Goal: Task Accomplishment & Management: Manage account settings

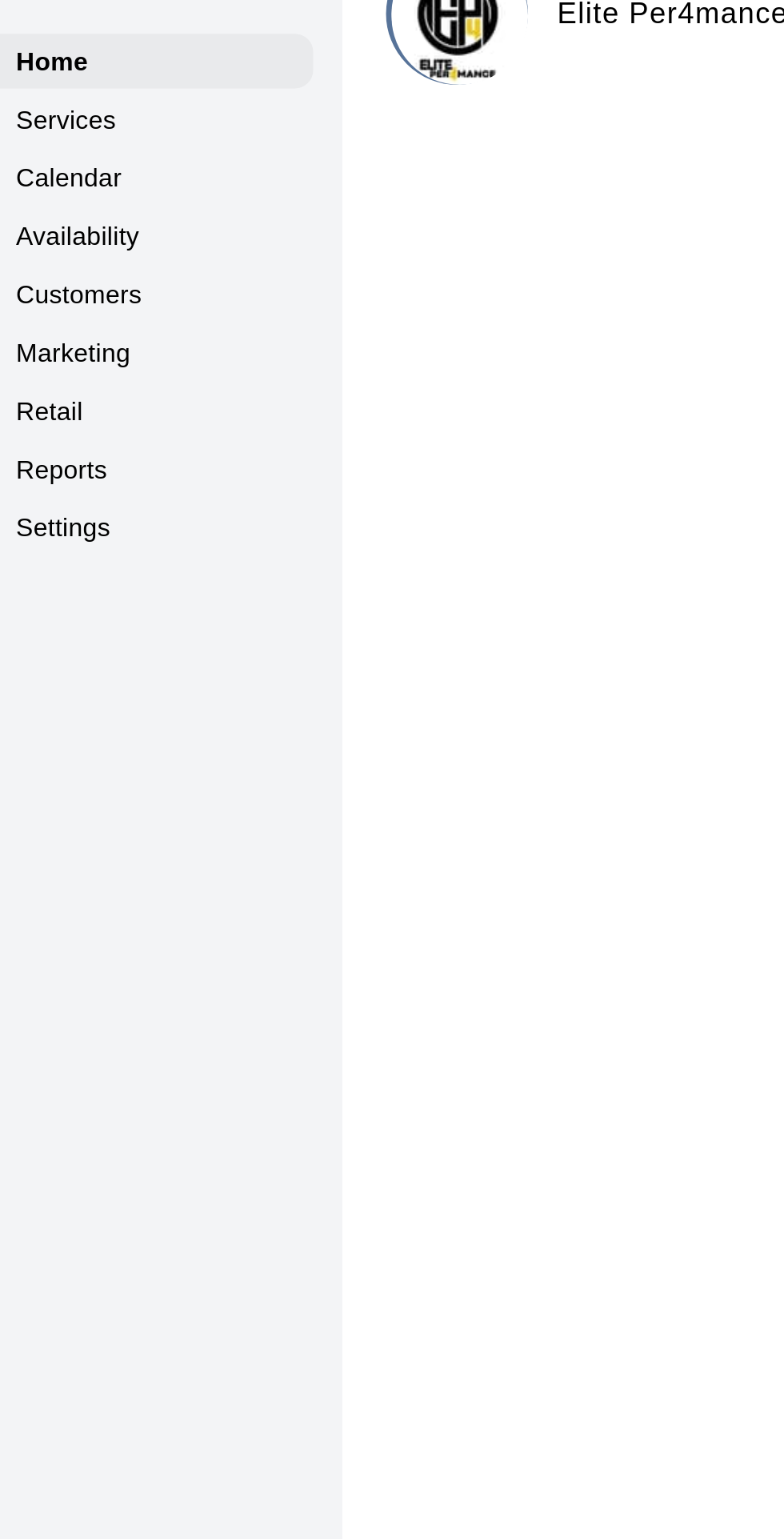
click at [75, 122] on p "Calendar" at bounding box center [60, 122] width 47 height 16
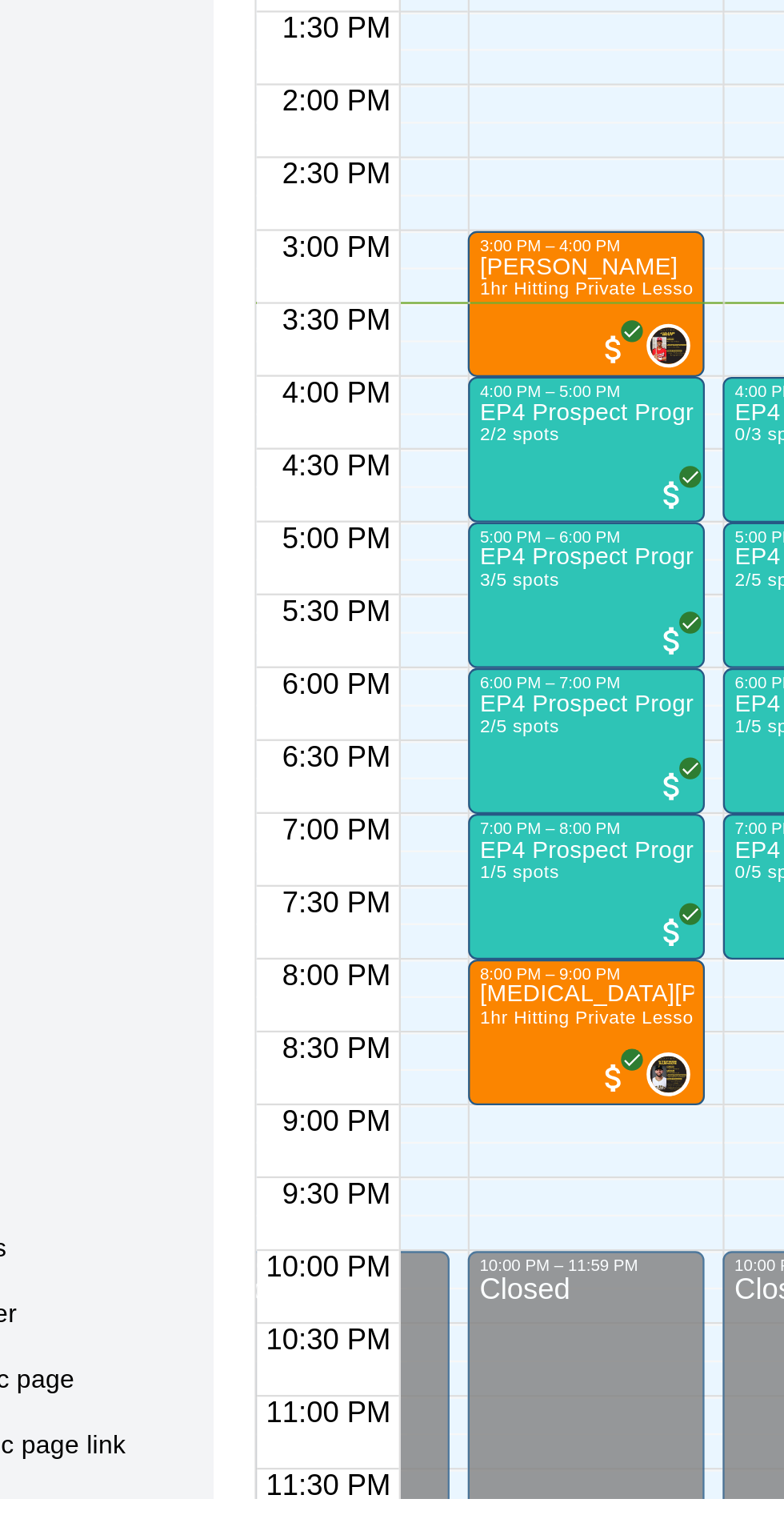
scroll to position [0, 108]
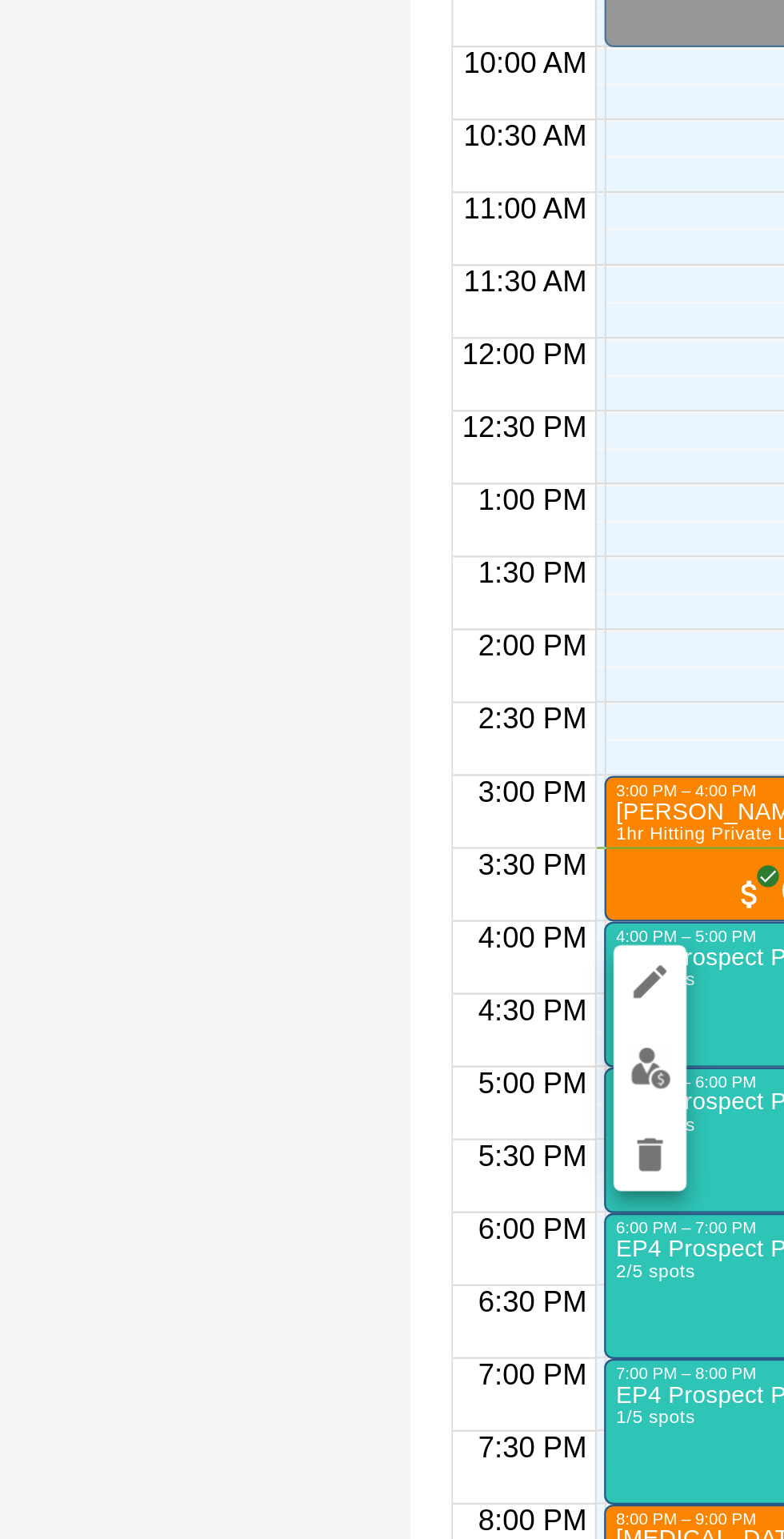
click at [290, 1112] on img "edit" at bounding box center [286, 1111] width 19 height 19
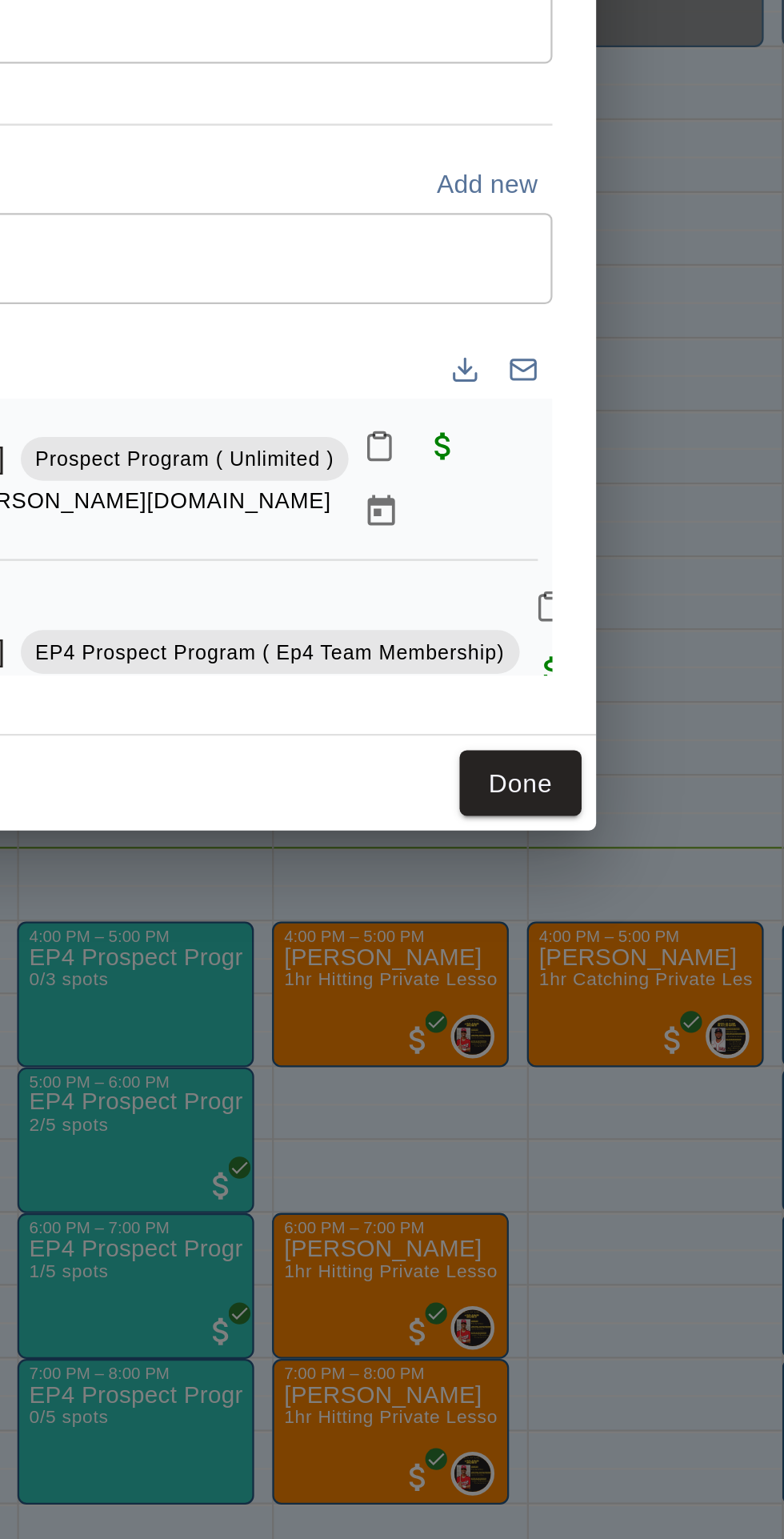
click at [544, 872] on icon "Manage bookings & payment" at bounding box center [538, 866] width 12 height 14
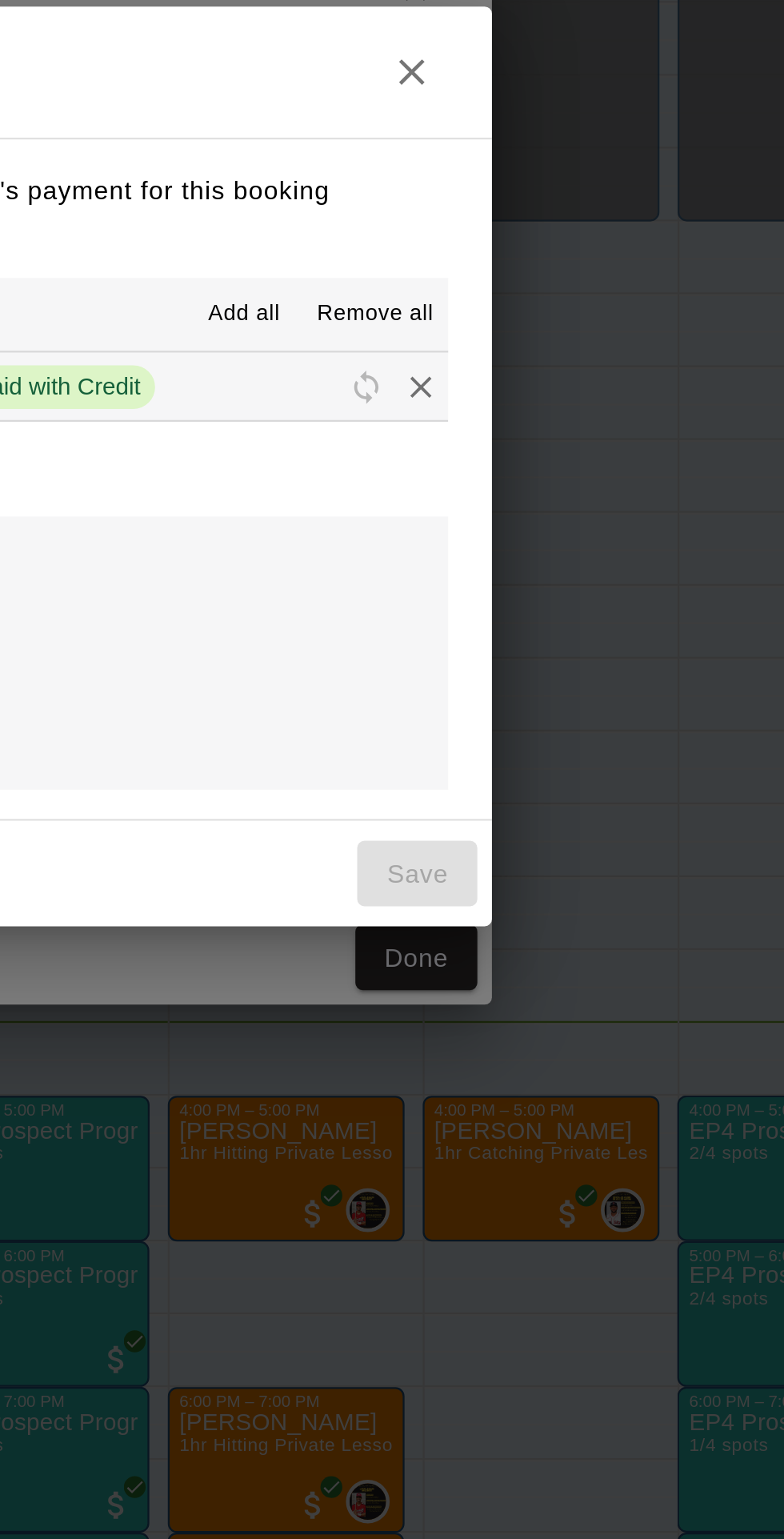
click at [609, 743] on icon "Remove" at bounding box center [600, 734] width 16 height 16
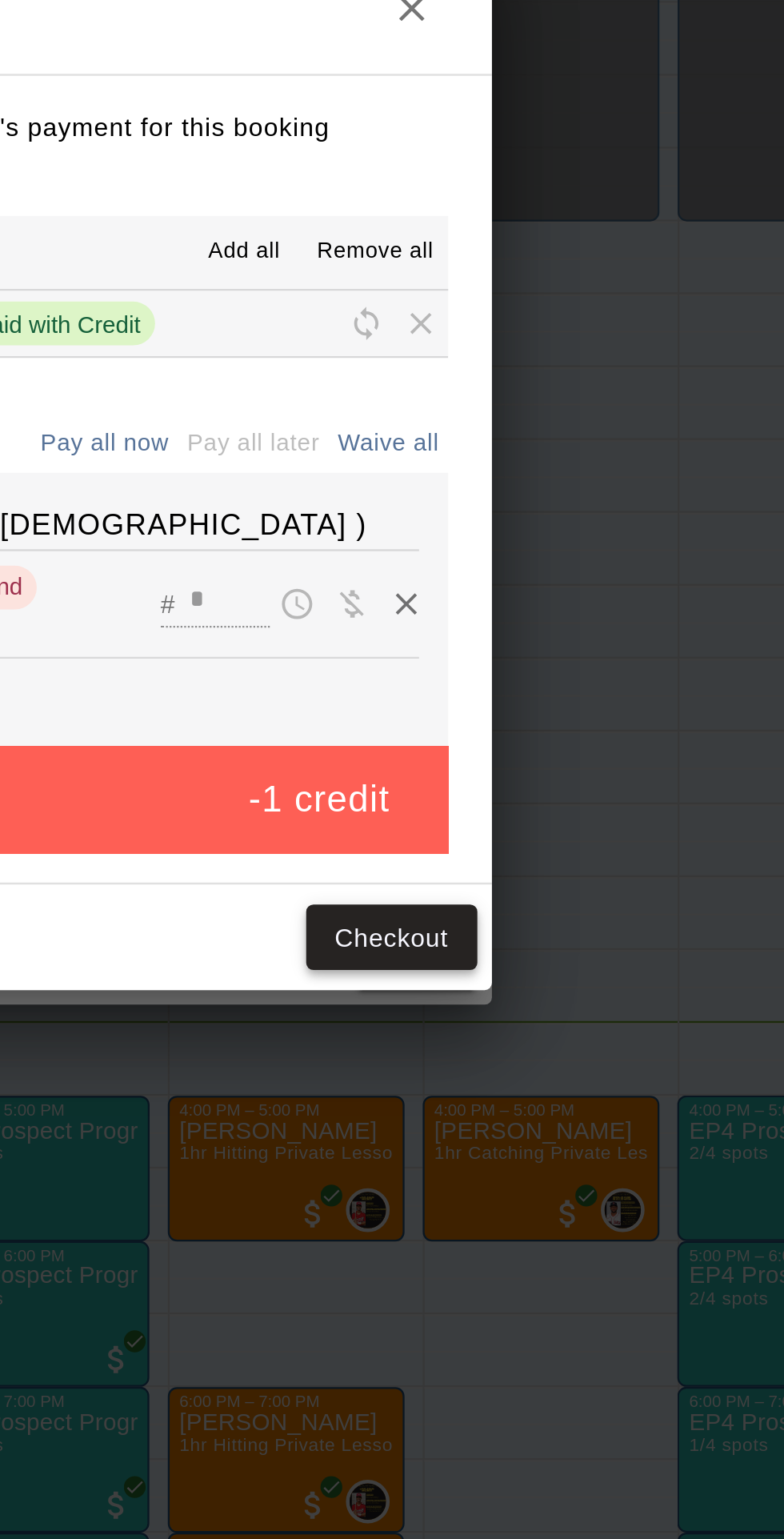
click at [626, 992] on button "Checkout" at bounding box center [588, 976] width 75 height 30
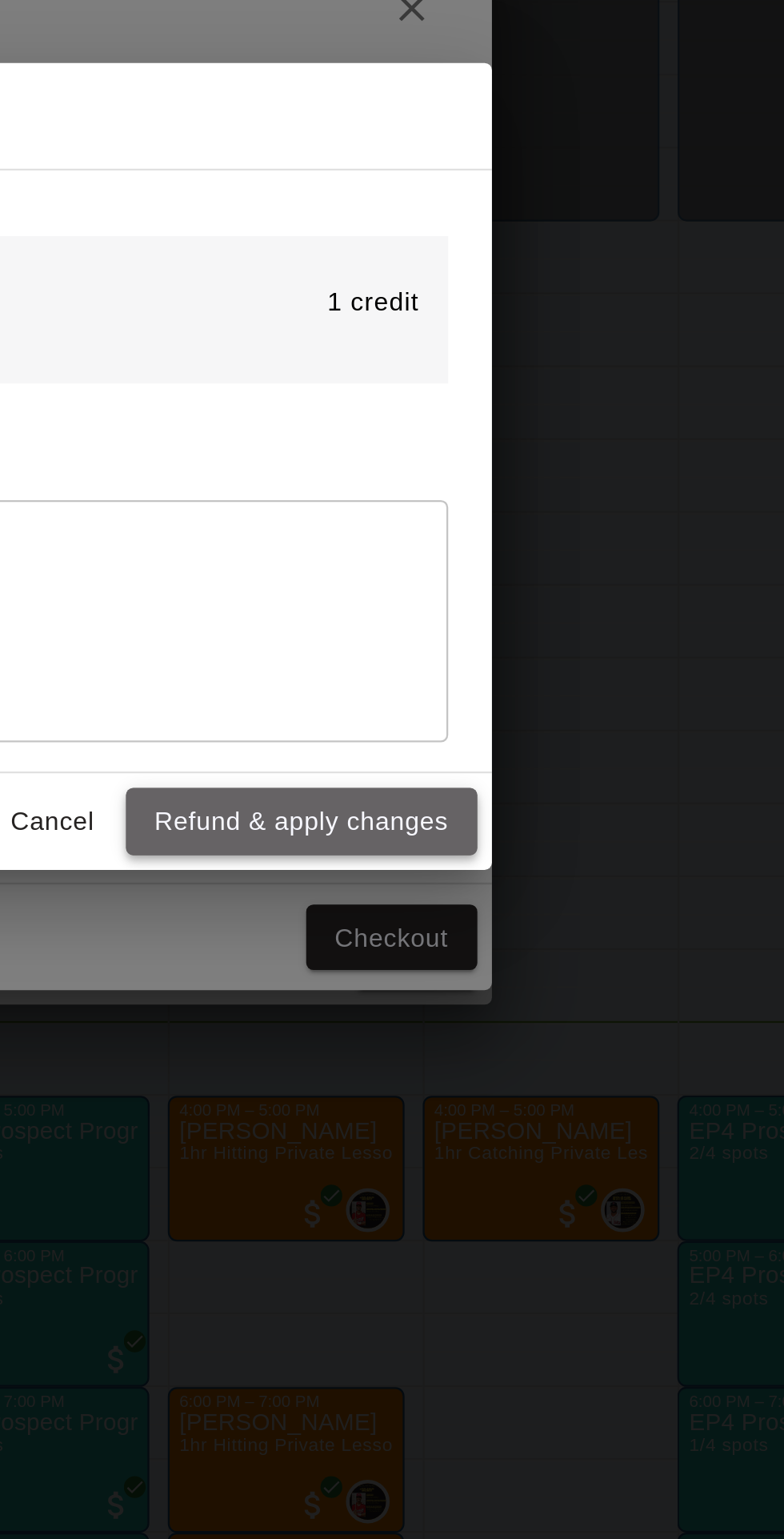
click at [619, 941] on button "Refund & apply changes" at bounding box center [548, 926] width 155 height 30
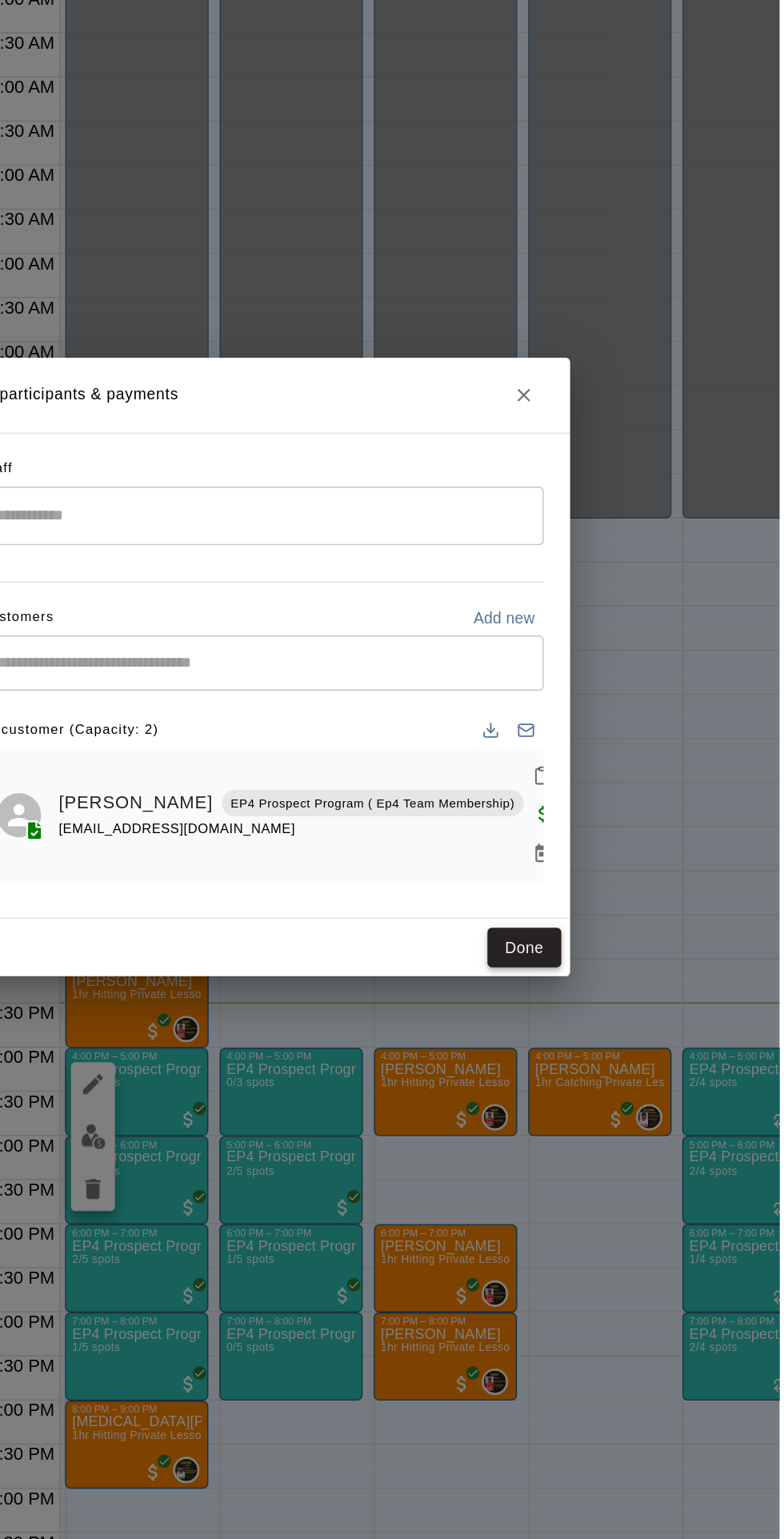
click at [626, 988] on button "Done" at bounding box center [598, 973] width 53 height 30
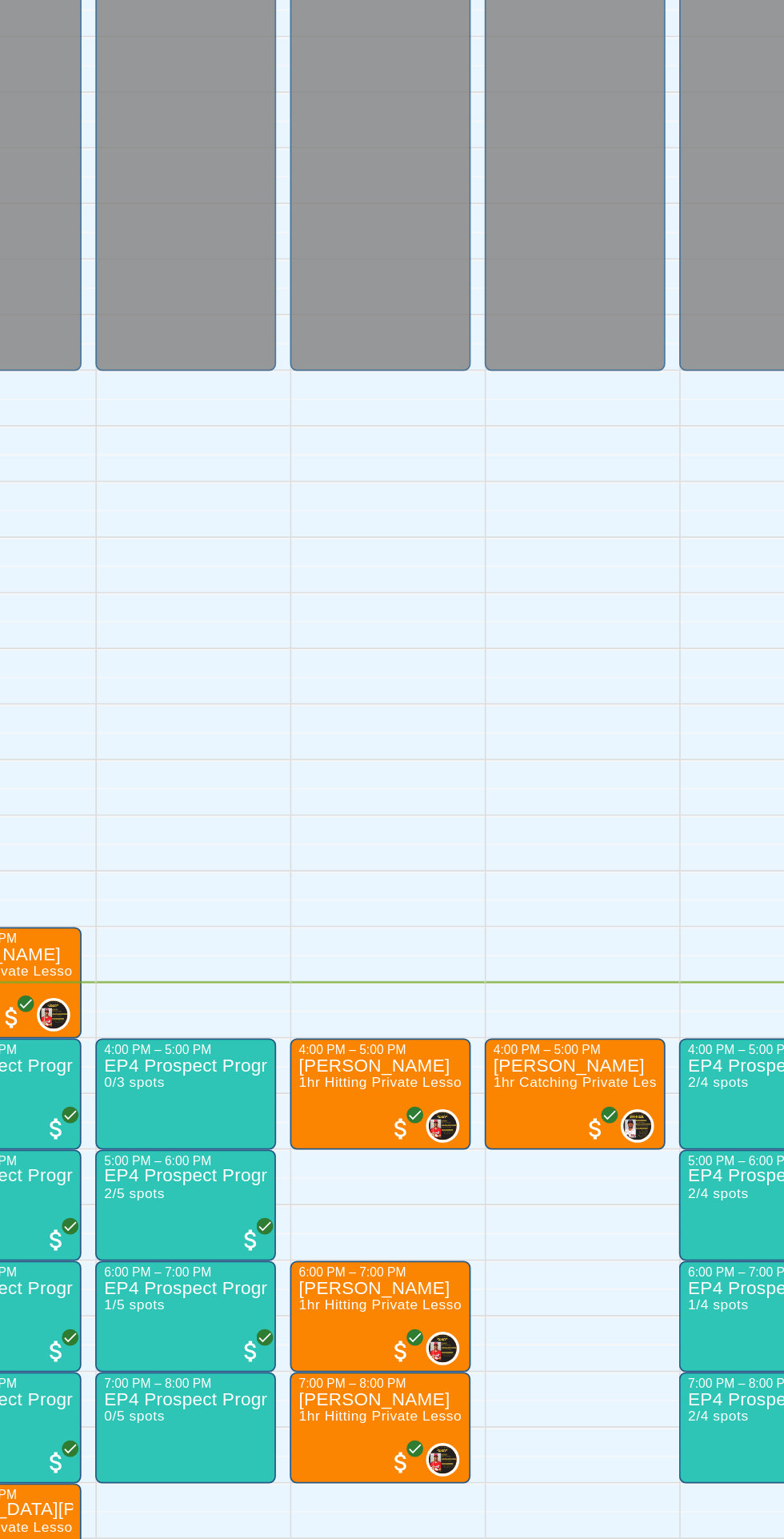
scroll to position [81, 108]
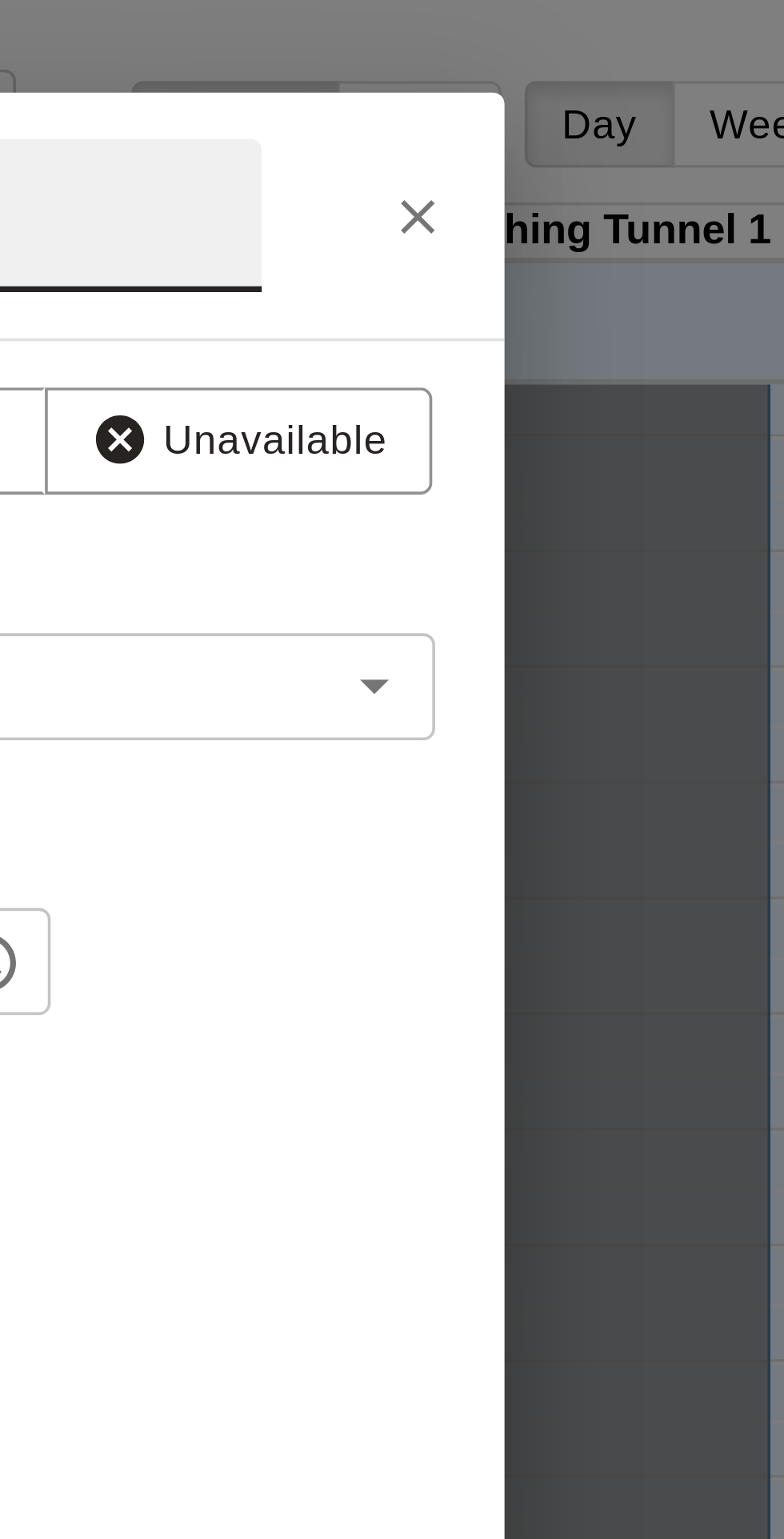
click at [613, 65] on icon "Close" at bounding box center [607, 59] width 9 height 9
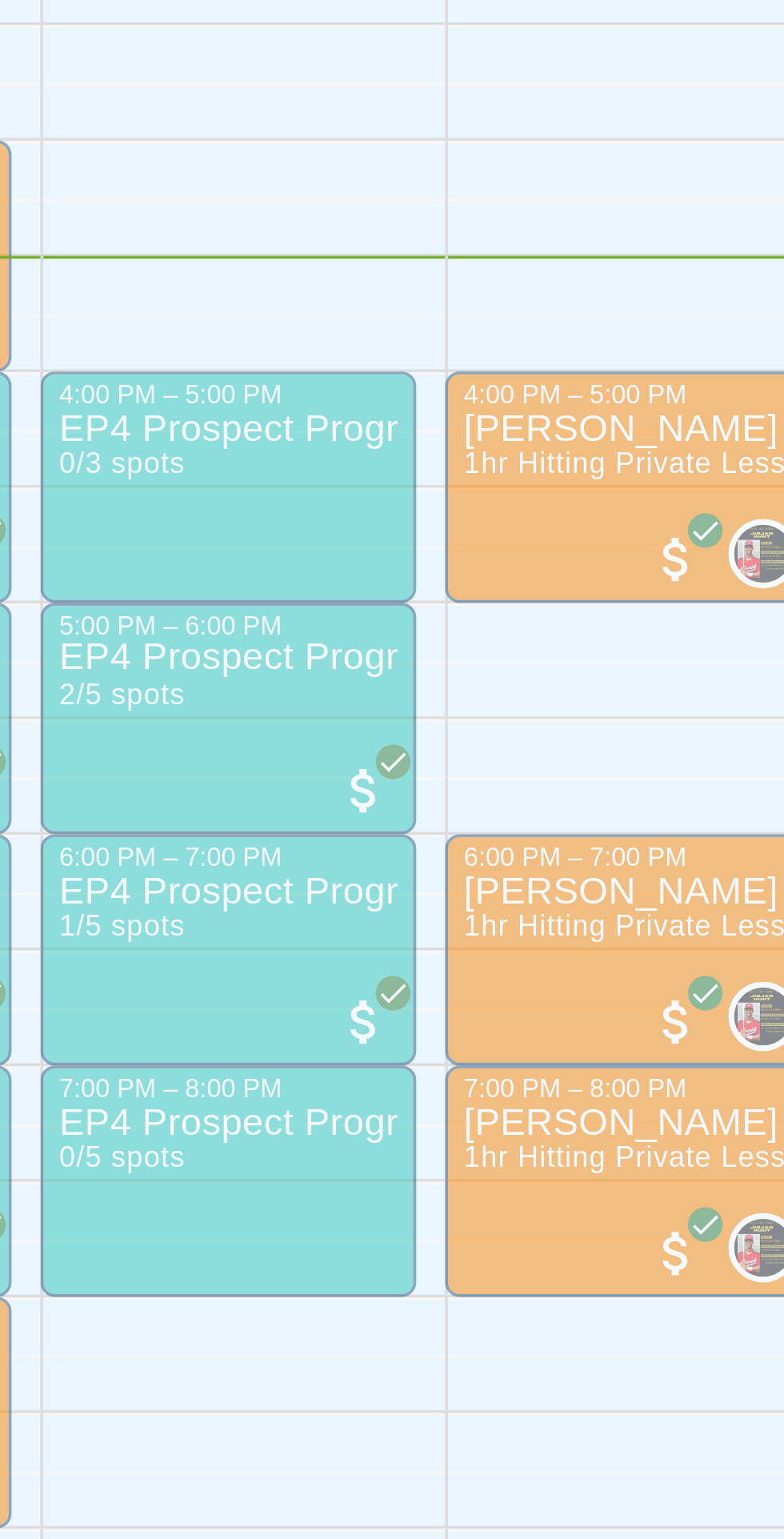
scroll to position [0, 0]
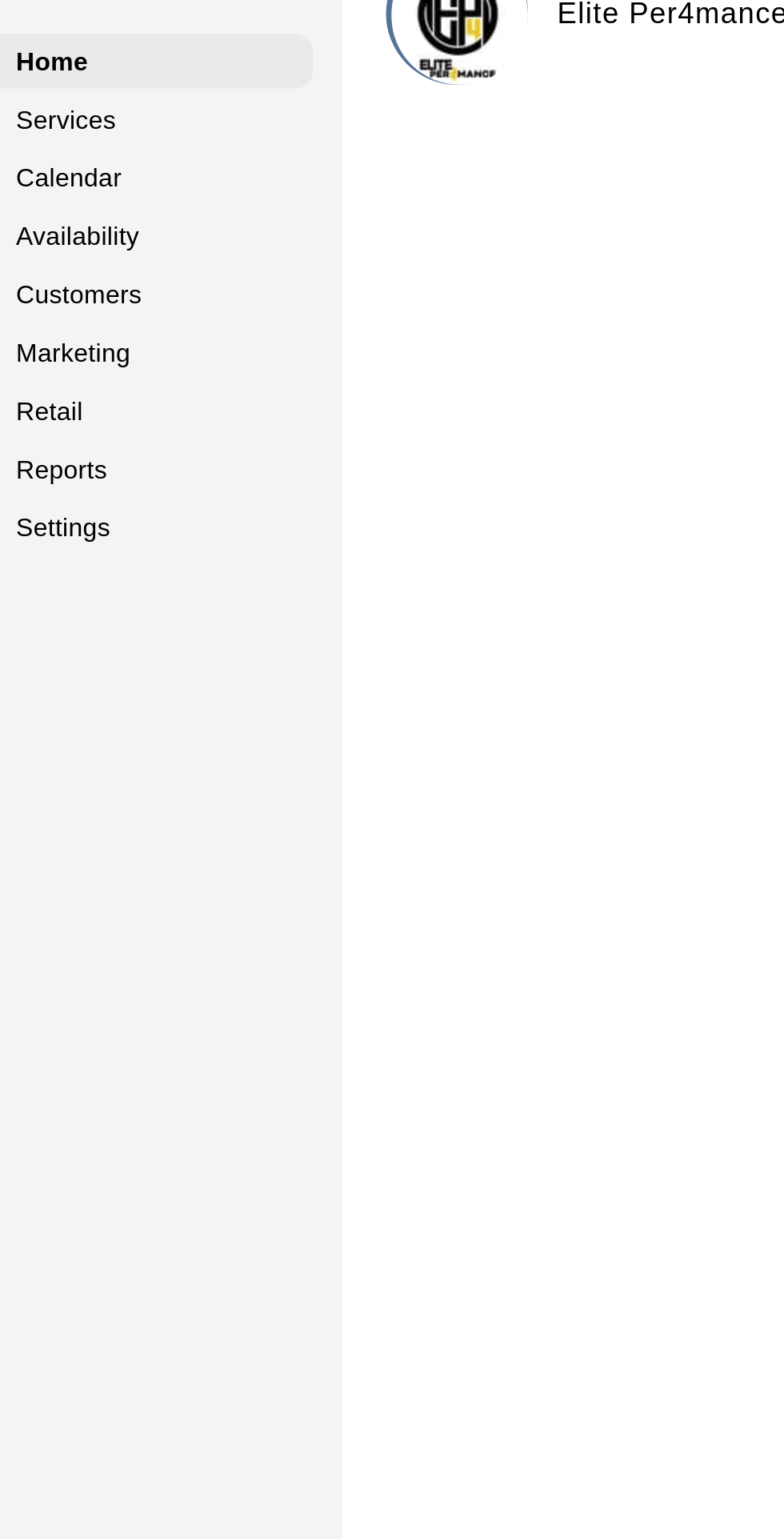
click at [80, 179] on p "Customers" at bounding box center [64, 173] width 55 height 16
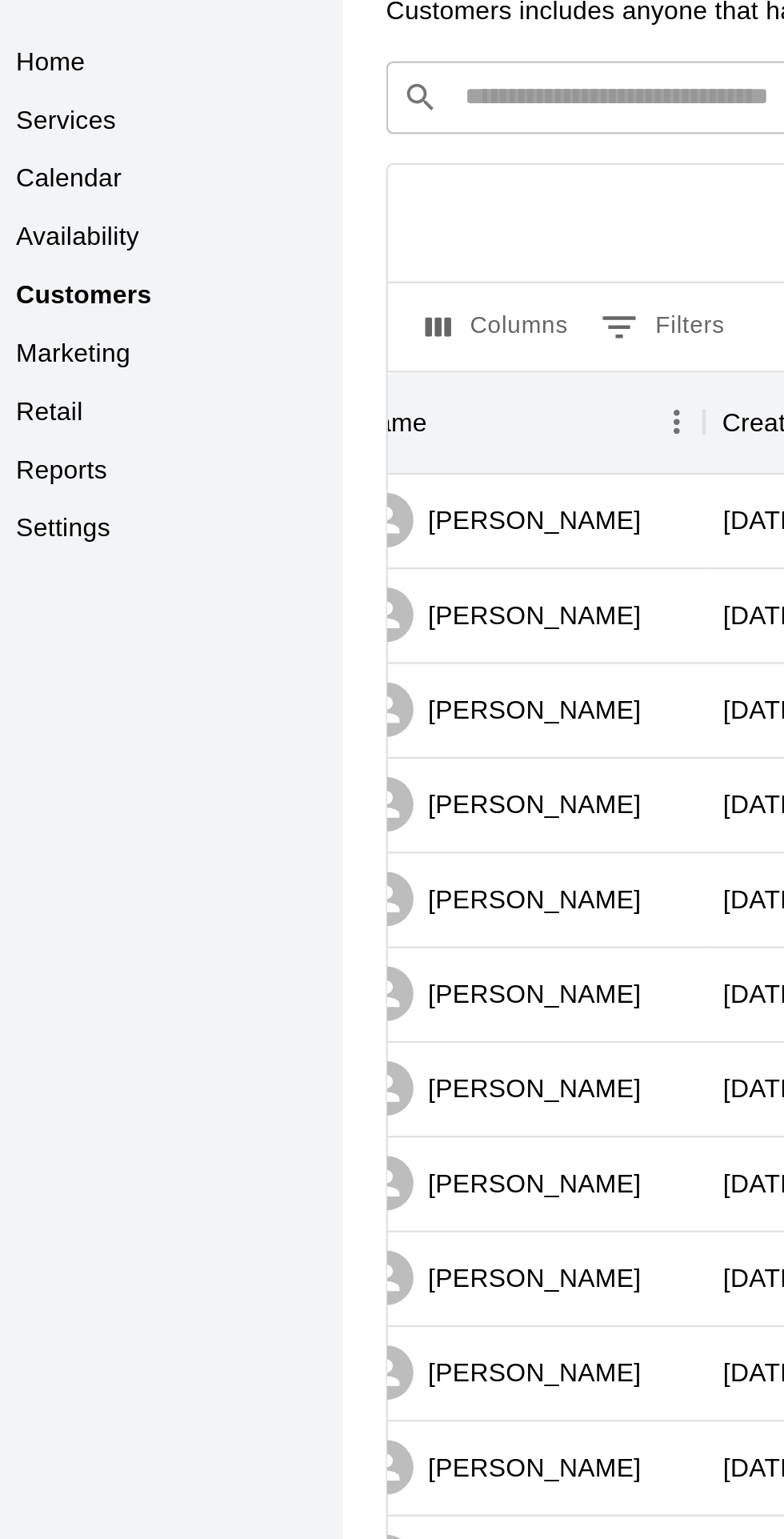
scroll to position [0, 194]
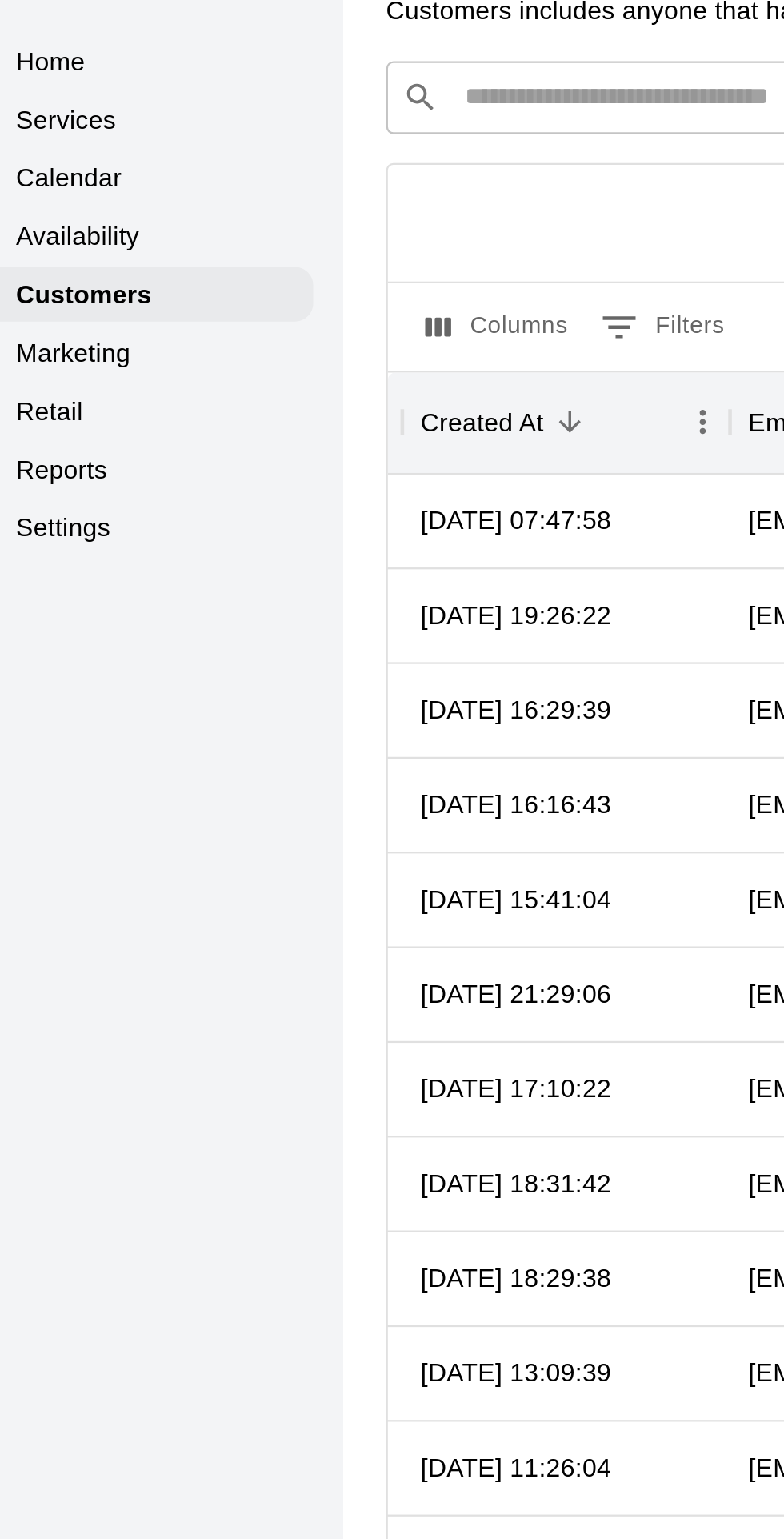
click at [275, 91] on input "Search customers by name or email" at bounding box center [451, 87] width 443 height 16
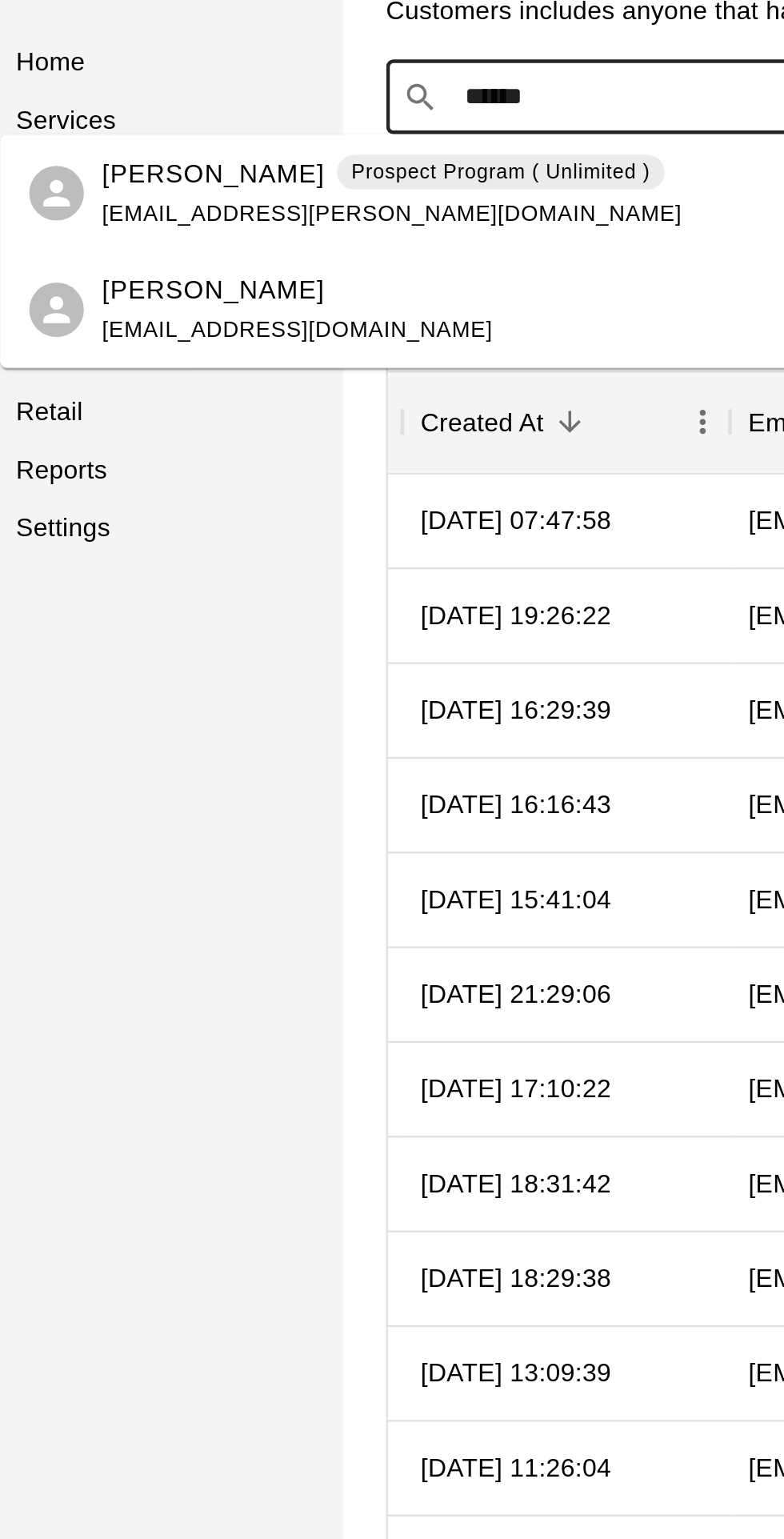
type input "******"
